Goal: Transaction & Acquisition: Purchase product/service

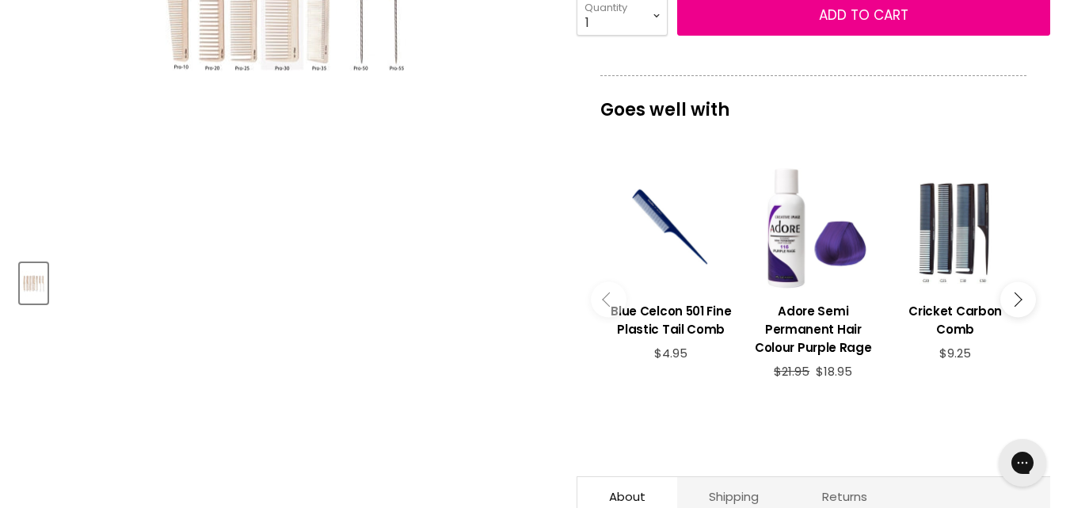
scroll to position [79, 0]
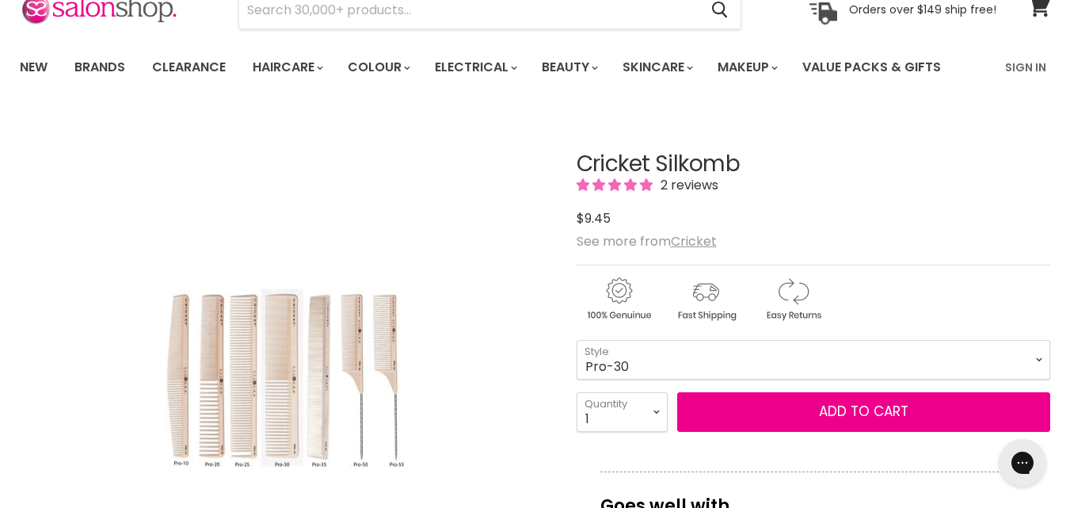
click at [276, 410] on img "Cricket Silkomb image. Click or Scroll to Zoom." at bounding box center [285, 377] width 277 height 417
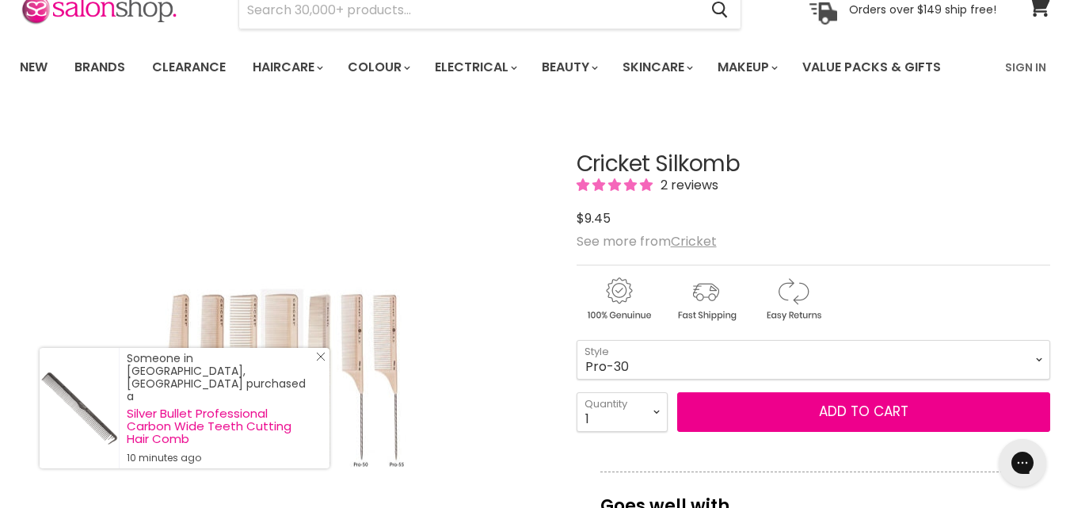
click at [324, 376] on div "Someone in [GEOGRAPHIC_DATA], [GEOGRAPHIC_DATA] purchased a Silver Bullet Profe…" at bounding box center [185, 408] width 290 height 120
click at [318, 361] on icon "Close Icon" at bounding box center [321, 357] width 10 height 10
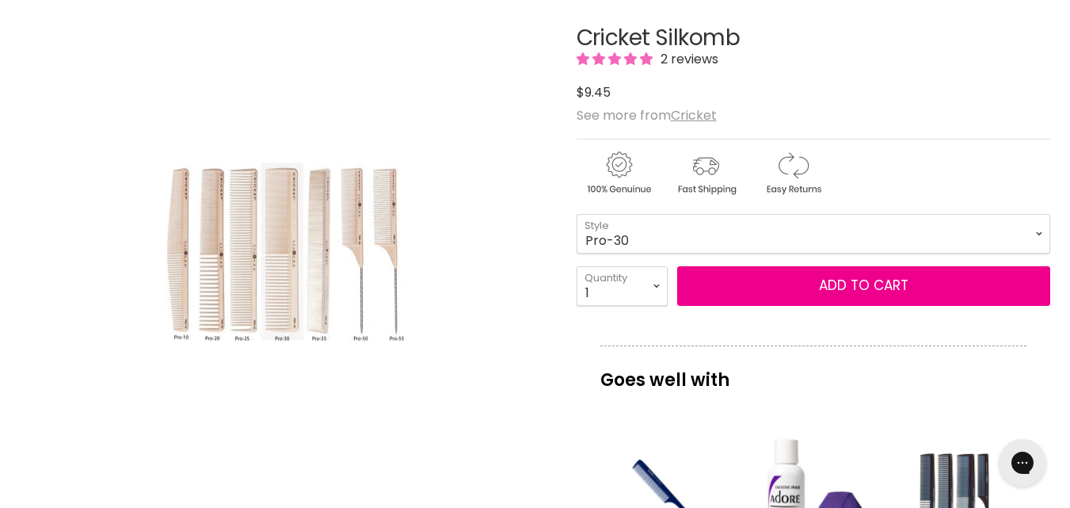
scroll to position [396, 0]
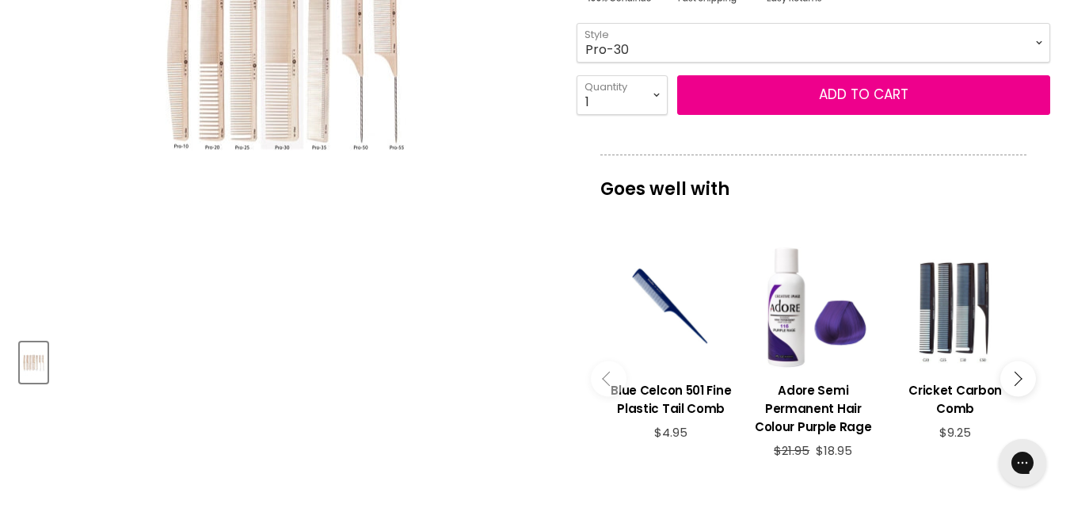
click at [229, 128] on img "Cricket Silkomb image. Click or Scroll to Zoom." at bounding box center [285, 60] width 277 height 417
click at [372, 93] on img "Cricket Silkomb image. Click or Scroll to Zoom." at bounding box center [285, 60] width 277 height 417
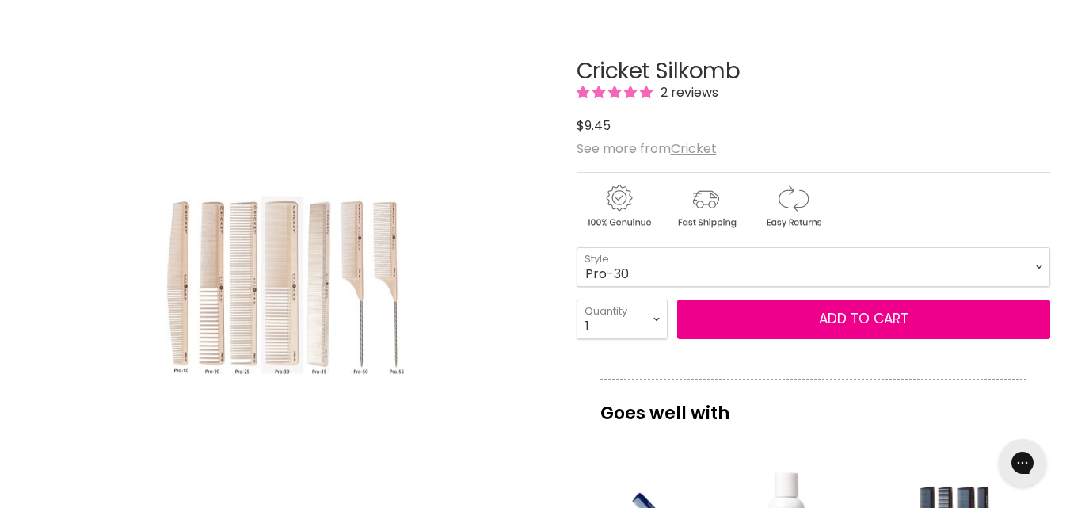
scroll to position [158, 0]
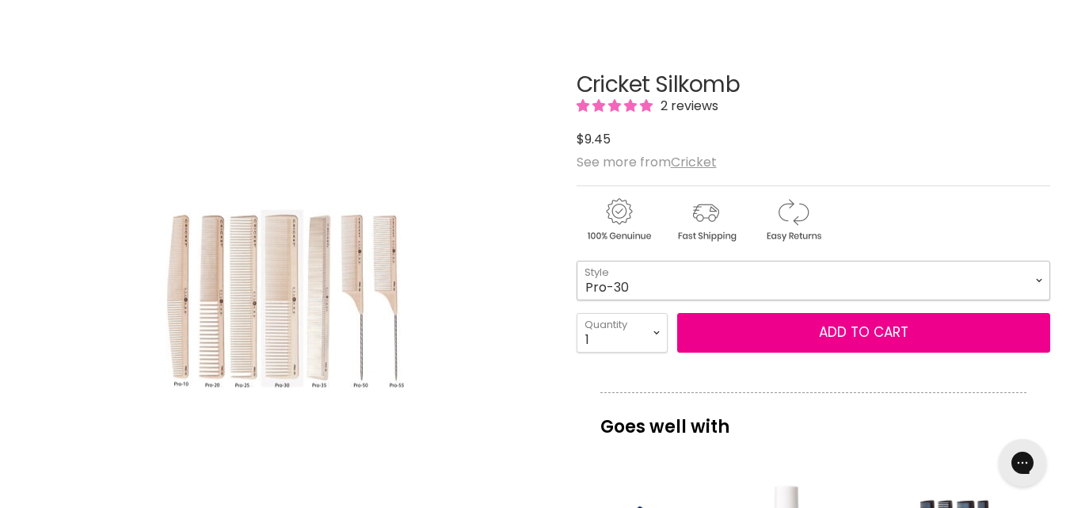
click at [1035, 277] on select "Pro-10 Pro-20 Pro-25 Pro-30 Pro-35 Pro-50 Pro-55" at bounding box center [814, 281] width 474 height 40
click at [577, 261] on select "Pro-10 Pro-20 Pro-25 Pro-30 Pro-35 Pro-50 Pro-55" at bounding box center [814, 281] width 474 height 40
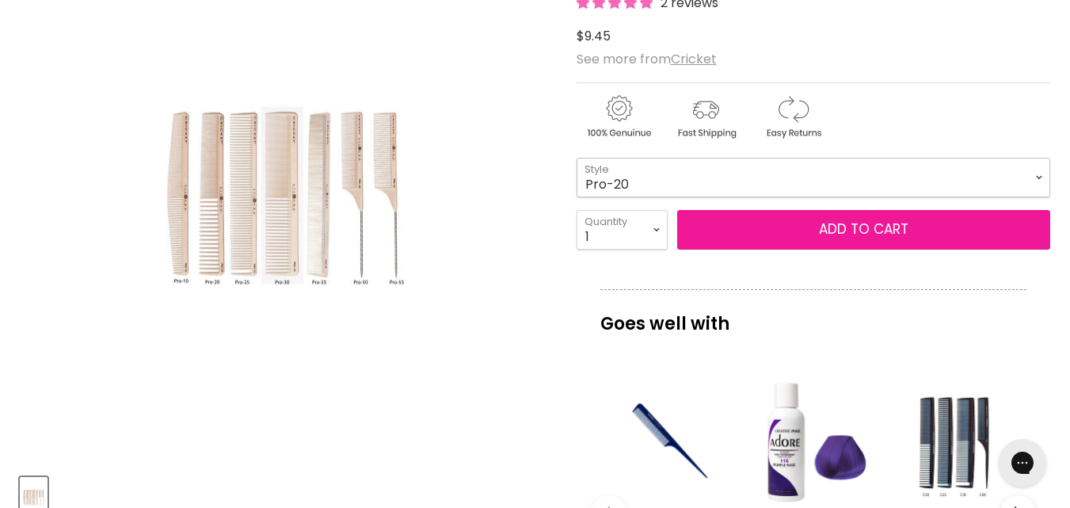
scroll to position [238, 0]
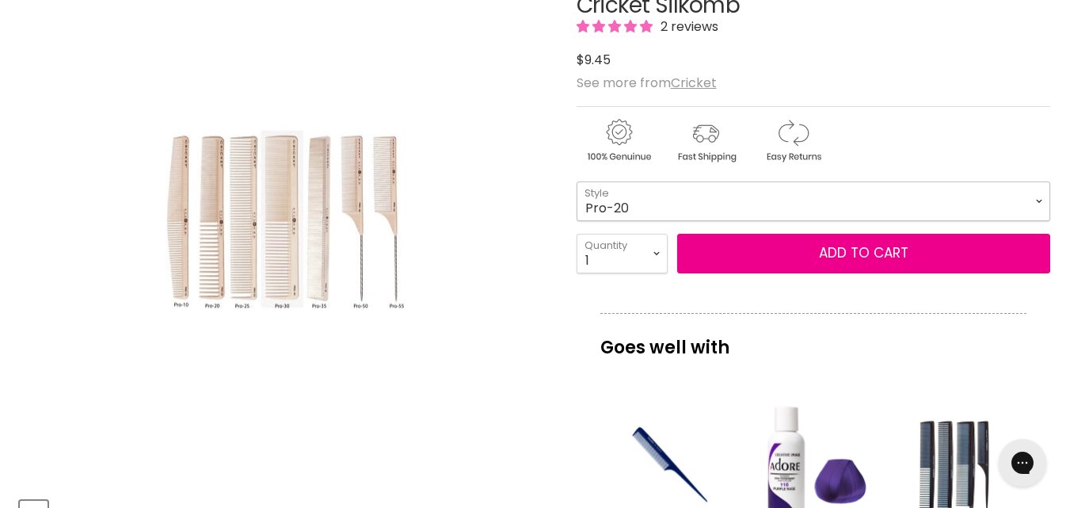
click at [1040, 201] on select "Pro-10 Pro-20 Pro-25 Pro-30 Pro-35 Pro-50 Pro-55" at bounding box center [814, 201] width 474 height 40
click at [577, 181] on select "Pro-10 Pro-20 Pro-25 Pro-30 Pro-35 Pro-50 Pro-55" at bounding box center [814, 201] width 474 height 40
click at [1030, 199] on select "Pro-10 Pro-20 Pro-25 Pro-30 Pro-35 Pro-50 Pro-55" at bounding box center [814, 201] width 474 height 40
click at [577, 181] on select "Pro-10 Pro-20 Pro-25 Pro-30 Pro-35 Pro-50 Pro-55" at bounding box center [814, 201] width 474 height 40
select select "Pro-30"
